Goal: Information Seeking & Learning: Find specific fact

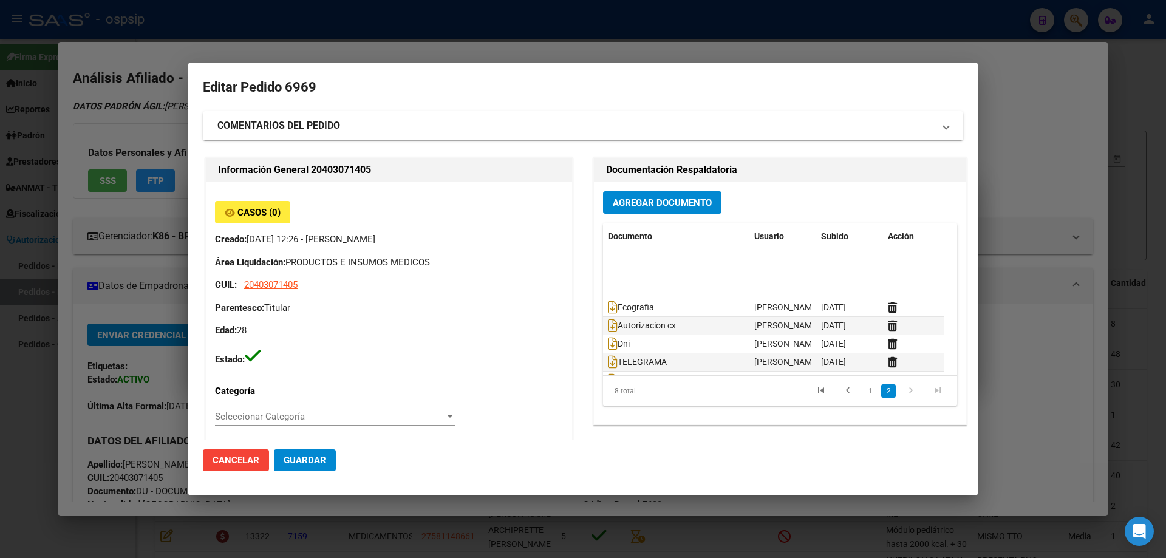
scroll to position [37, 0]
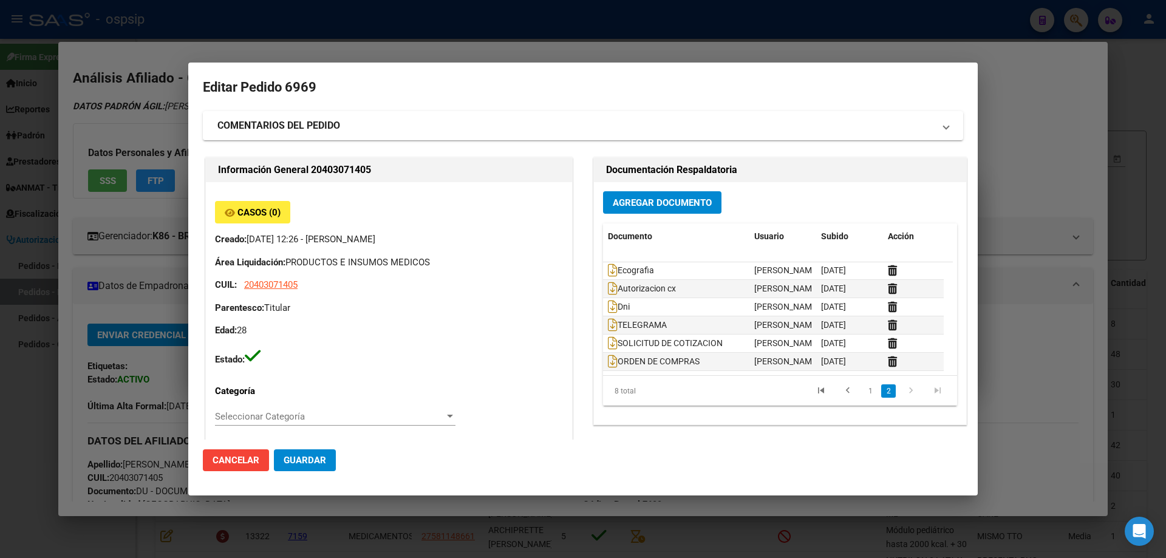
drag, startPoint x: 1055, startPoint y: 140, endPoint x: 971, endPoint y: 149, distance: 84.9
click at [1050, 140] on div at bounding box center [583, 279] width 1166 height 558
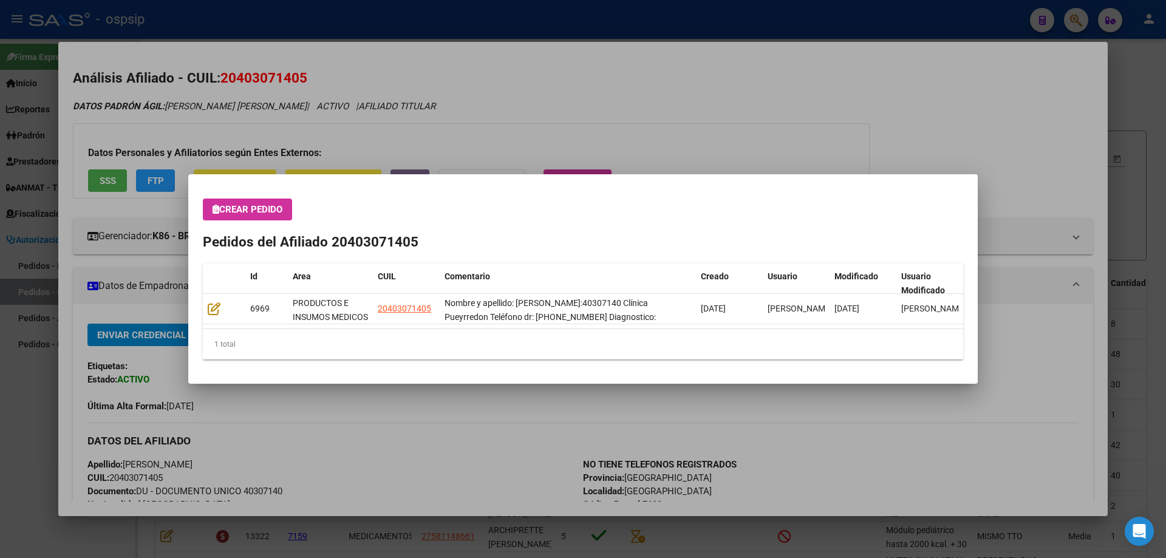
click at [514, 251] on h2 "Pedidos del Afiliado 20403071405" at bounding box center [583, 242] width 760 height 21
click at [815, 117] on div at bounding box center [583, 279] width 1166 height 558
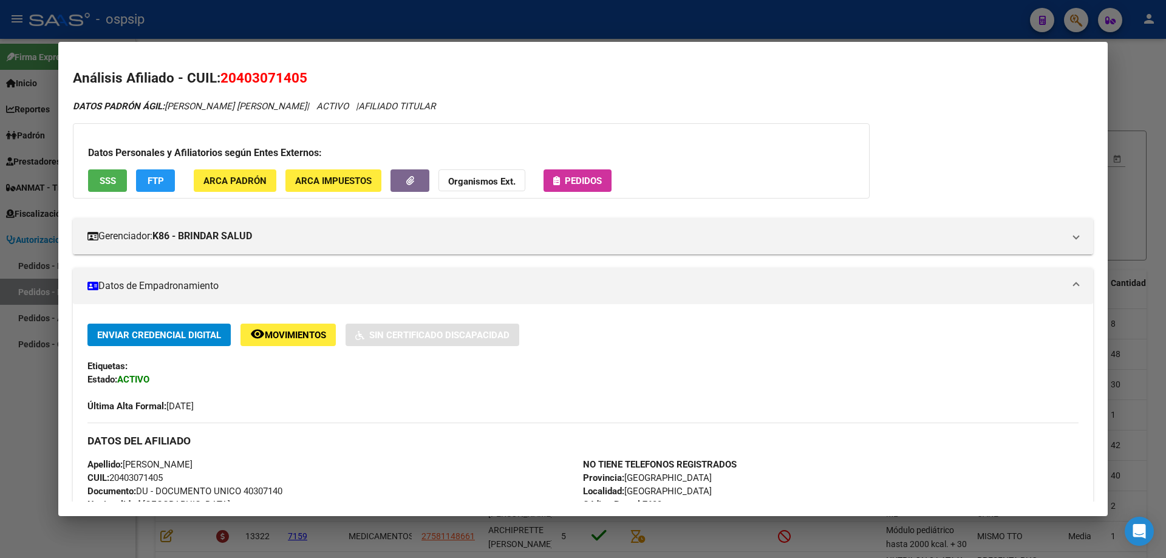
click at [1068, 29] on div at bounding box center [583, 279] width 1166 height 558
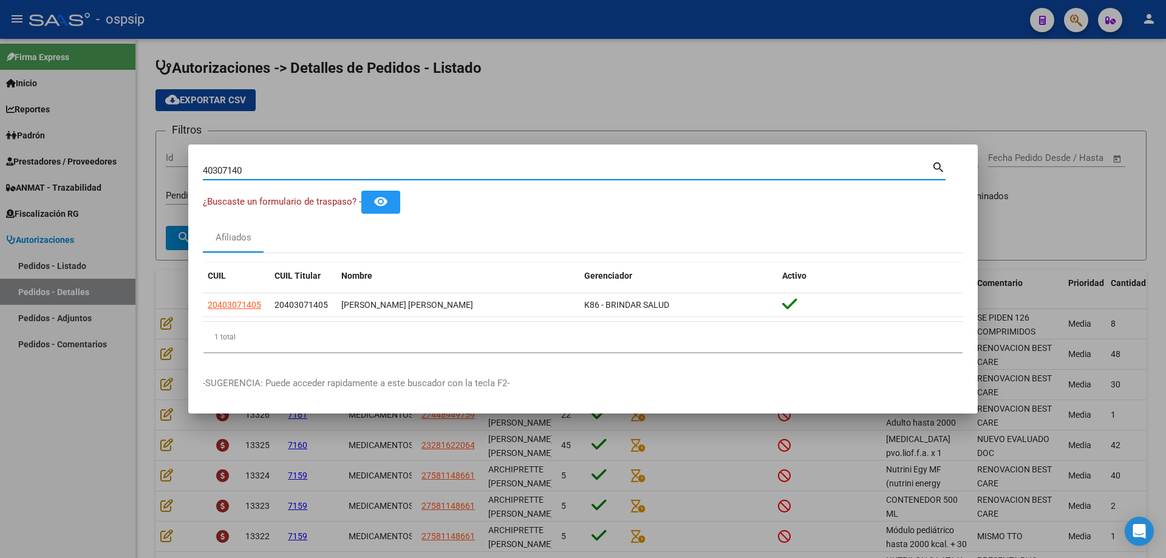
click at [479, 168] on input "40307140" at bounding box center [567, 170] width 729 height 11
paste input "39.203.475"
type input "39203475"
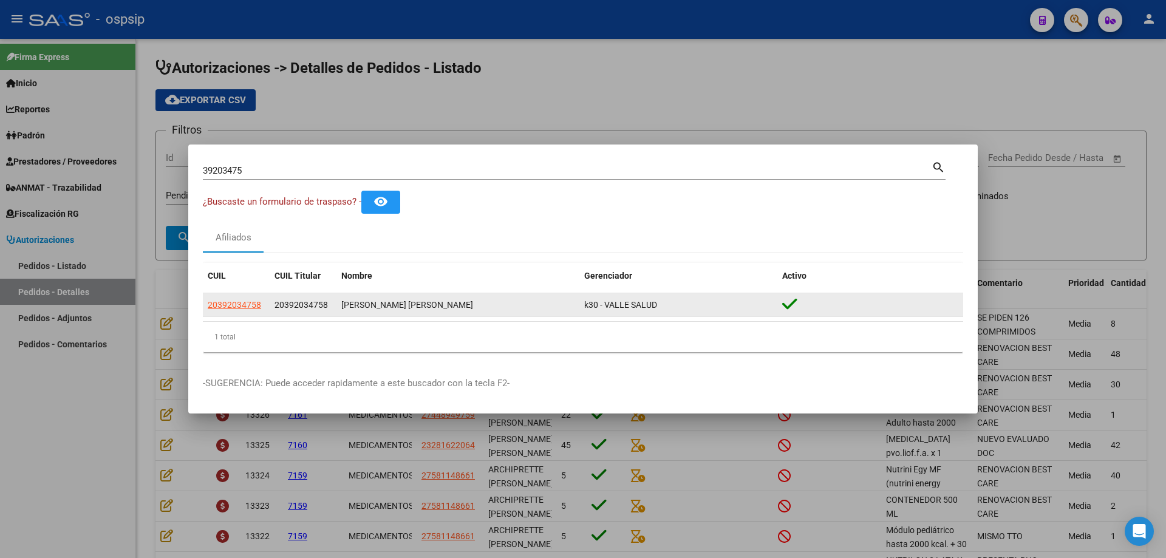
drag, startPoint x: 371, startPoint y: 304, endPoint x: 480, endPoint y: 314, distance: 109.7
click at [480, 314] on datatable-body-cell "[PERSON_NAME] [PERSON_NAME]" at bounding box center [457, 305] width 243 height 24
click at [379, 308] on div "[PERSON_NAME] [PERSON_NAME]" at bounding box center [457, 305] width 233 height 14
click at [374, 305] on div "[PERSON_NAME] [PERSON_NAME]" at bounding box center [457, 305] width 233 height 14
drag, startPoint x: 341, startPoint y: 305, endPoint x: 438, endPoint y: 304, distance: 96.6
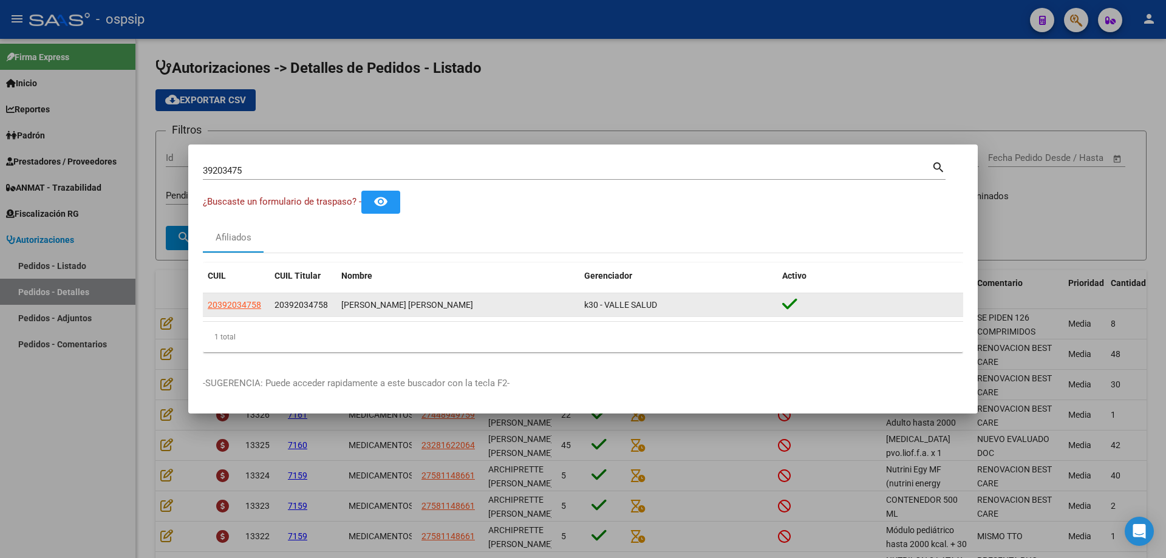
click at [438, 304] on div "[PERSON_NAME] [PERSON_NAME]" at bounding box center [457, 305] width 233 height 14
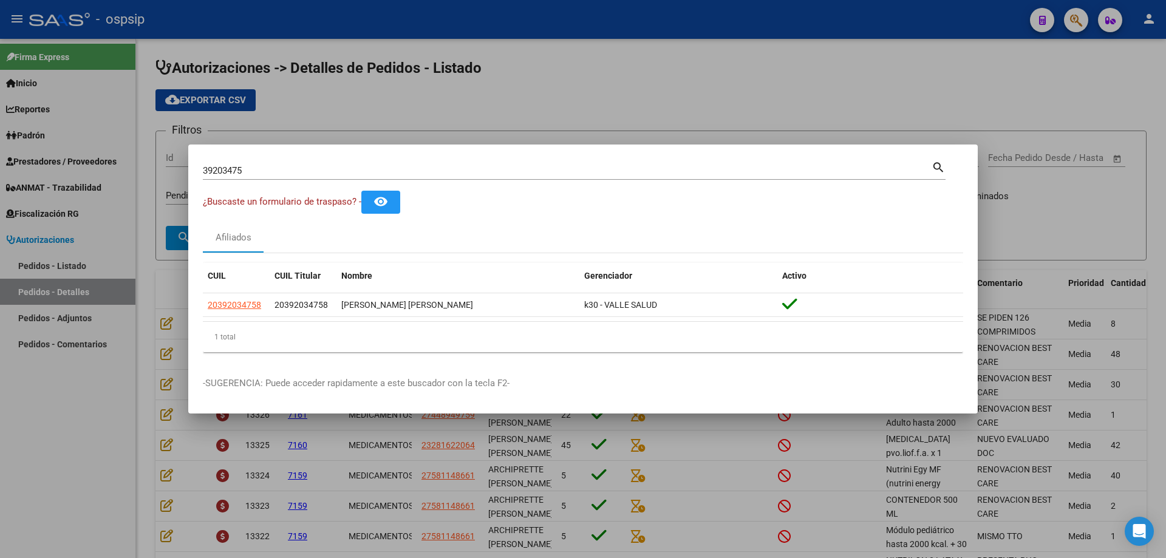
copy div "[PERSON_NAME] [PERSON_NAME]"
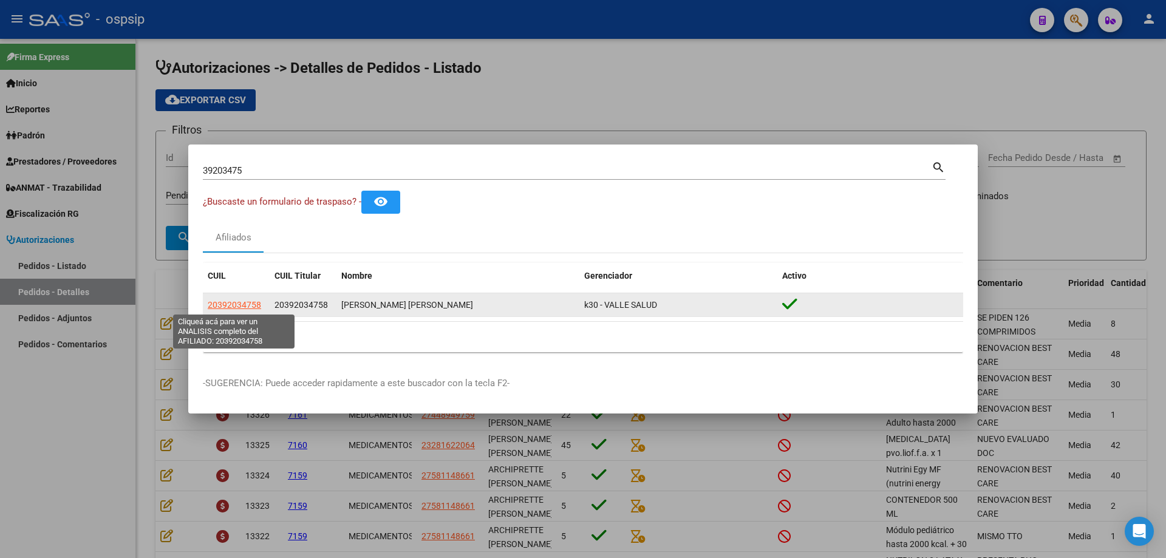
click at [242, 301] on span "20392034758" at bounding box center [234, 305] width 53 height 10
type textarea "20392034758"
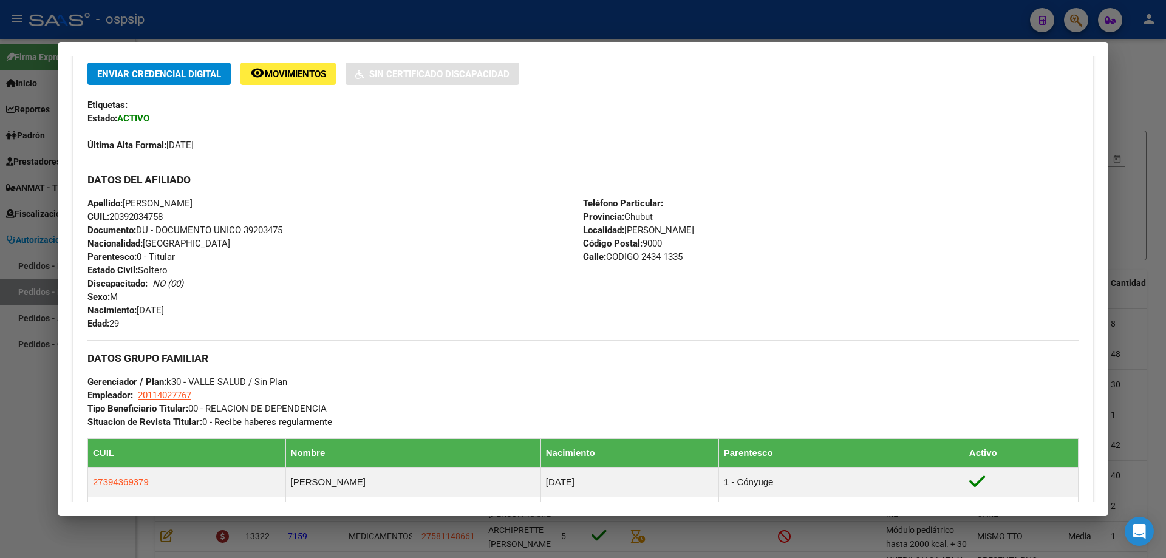
scroll to position [266, 0]
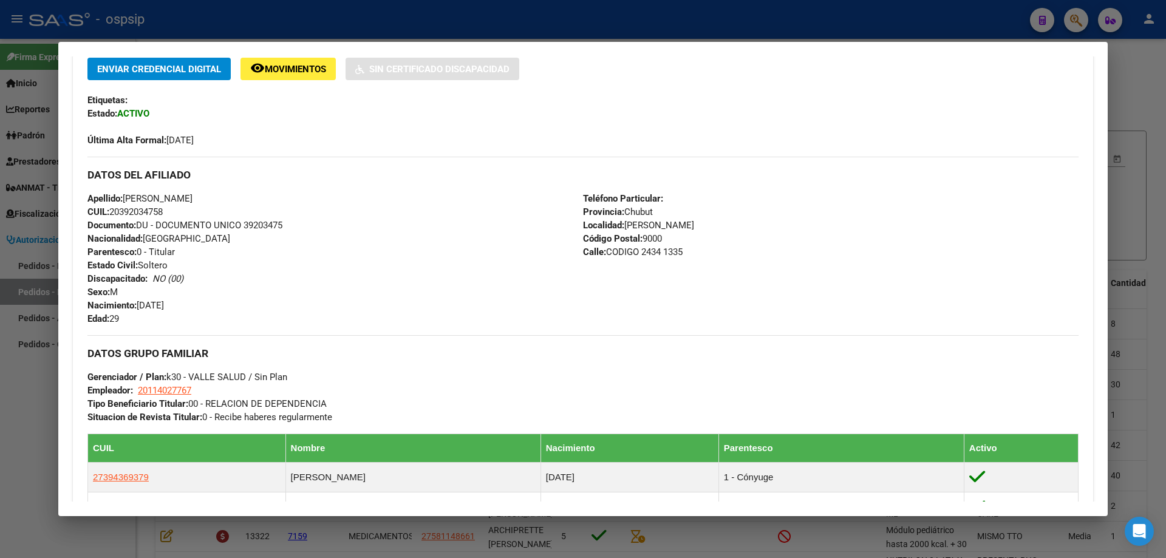
click at [271, 222] on span "Documento: DU - DOCUMENTO UNICO 39203475" at bounding box center [184, 225] width 195 height 11
copy span "39203475"
